Goal: Information Seeking & Learning: Learn about a topic

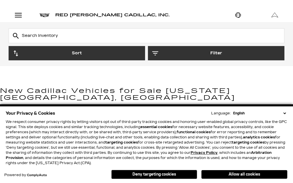
scroll to position [127, 0]
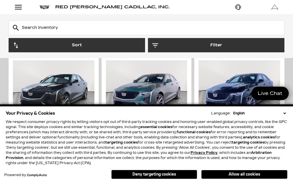
click at [251, 179] on button "Allow all cookies" at bounding box center [245, 174] width 86 height 9
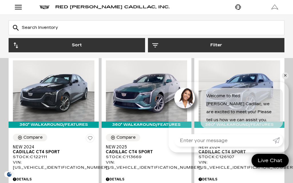
scroll to position [0, 0]
click at [285, 79] on link "✕" at bounding box center [285, 75] width 7 height 7
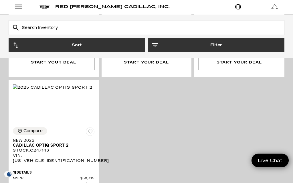
scroll to position [1997, 0]
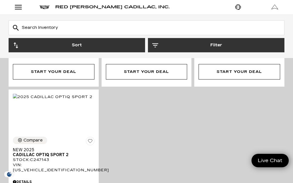
click at [26, 29] on input "Search Inventory" at bounding box center [147, 27] width 276 height 15
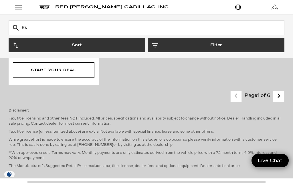
type input "Esc"
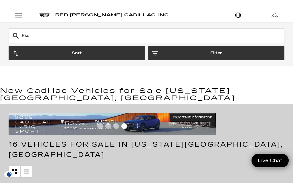
click at [30, 35] on input "Esc" at bounding box center [147, 35] width 276 height 15
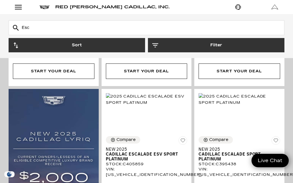
scroll to position [317, 0]
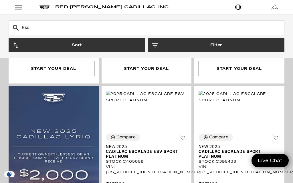
click at [123, 179] on div "Details" at bounding box center [147, 183] width 82 height 8
click at [120, 182] on div "Details" at bounding box center [147, 184] width 82 height 5
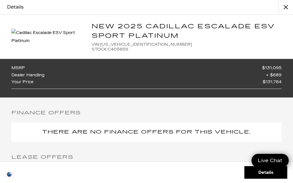
scroll to position [0, 0]
type input "Es"
click at [287, 5] on button "close" at bounding box center [286, 7] width 14 height 14
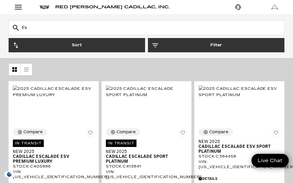
scroll to position [84, 0]
